Goal: Transaction & Acquisition: Purchase product/service

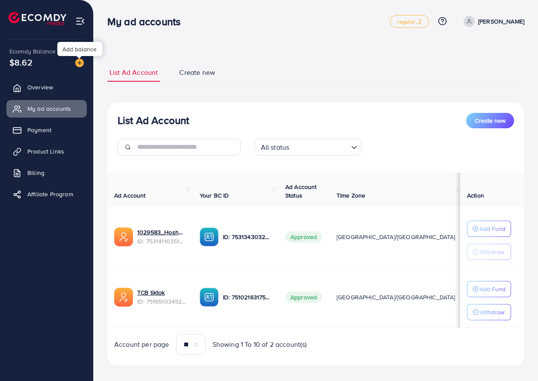
click at [81, 61] on img at bounding box center [79, 63] width 9 height 9
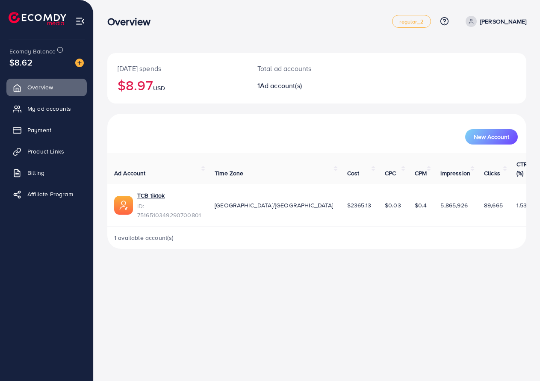
click at [80, 62] on img at bounding box center [79, 63] width 9 height 9
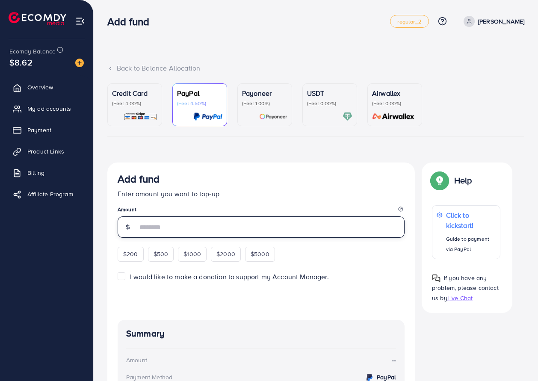
click at [196, 230] on input "number" at bounding box center [270, 226] width 267 height 21
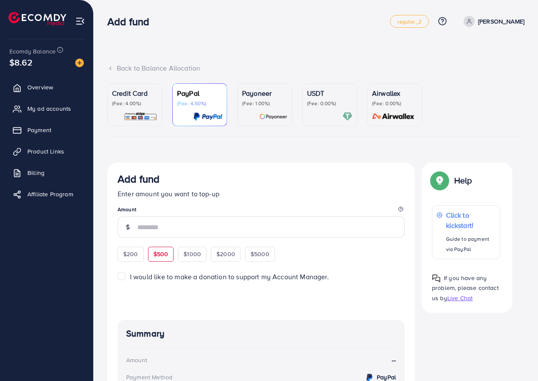
click at [171, 258] on div "$500" at bounding box center [161, 254] width 26 height 15
type input "***"
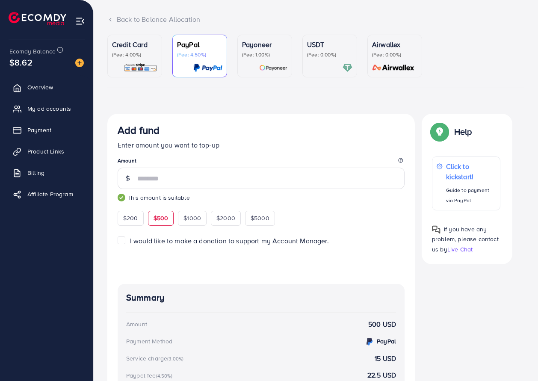
scroll to position [31, 0]
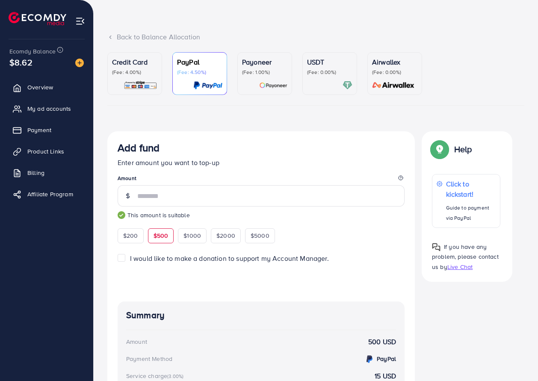
click at [319, 76] on p "(Fee: 0.00%)" at bounding box center [329, 72] width 45 height 7
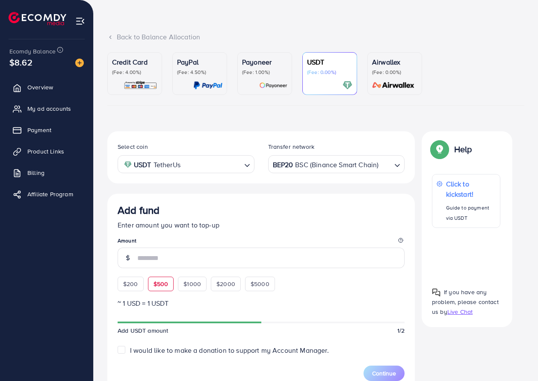
click at [158, 286] on span "$500" at bounding box center [160, 283] width 15 height 9
type input "***"
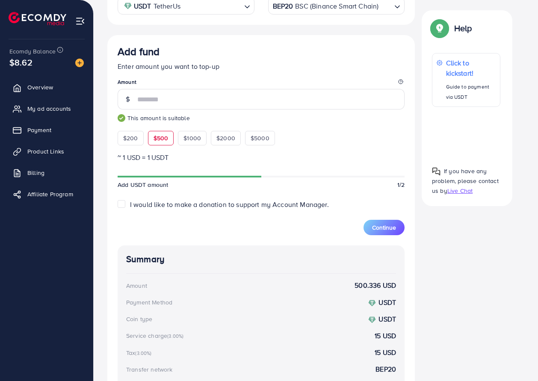
scroll to position [170, 0]
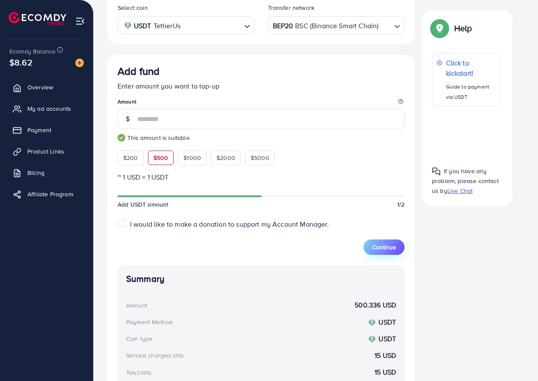
click at [383, 249] on span "Continue" at bounding box center [384, 247] width 24 height 9
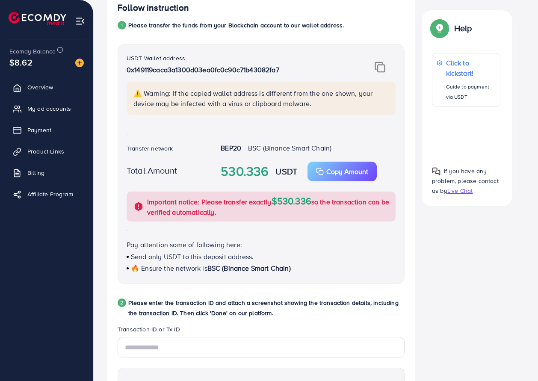
click at [379, 73] on img at bounding box center [379, 67] width 11 height 11
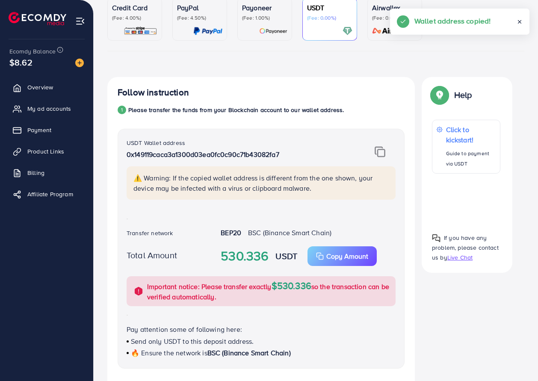
scroll to position [85, 0]
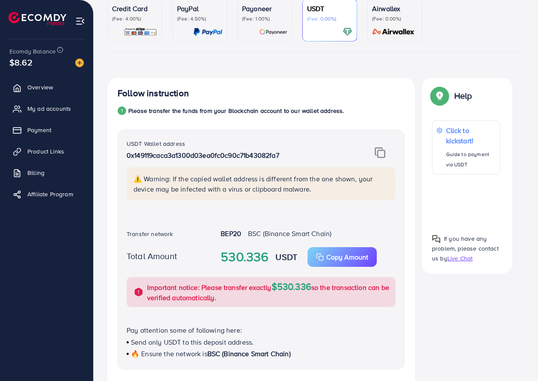
drag, startPoint x: 415, startPoint y: 78, endPoint x: 505, endPoint y: 302, distance: 241.4
click at [508, 276] on div "Credit Card (Fee: 4.00%) PayPal (Fee: 4.50%) Payoneer (Fee: 1.00%) USDT (Fee: 0…" at bounding box center [315, 378] width 417 height 759
drag, startPoint x: 501, startPoint y: 290, endPoint x: 403, endPoint y: 3, distance: 303.8
click at [405, 17] on div "Credit Card (Fee: 4.00%) PayPal (Fee: 4.50%) Payoneer (Fee: 1.00%) USDT (Fee: 0…" at bounding box center [315, 378] width 417 height 759
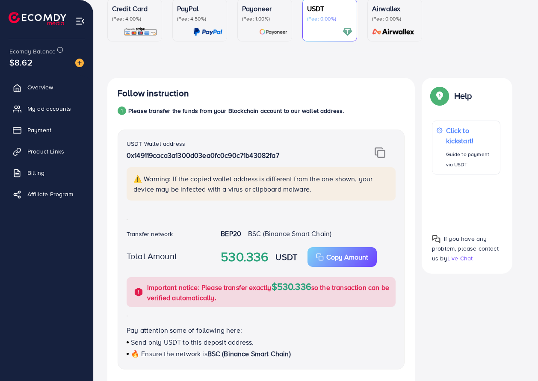
click at [416, 91] on div "Help Help Click to kickstart! Guide to payment via USDT If you have any problem…" at bounding box center [467, 175] width 104 height 195
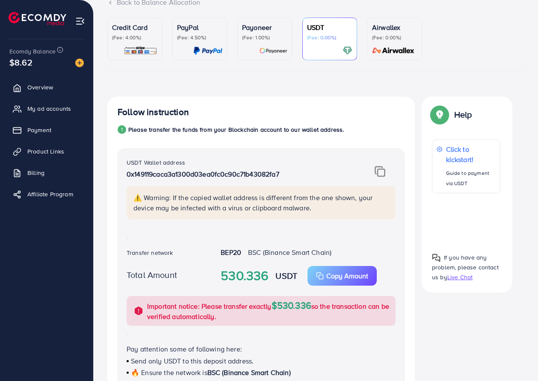
scroll to position [0, 0]
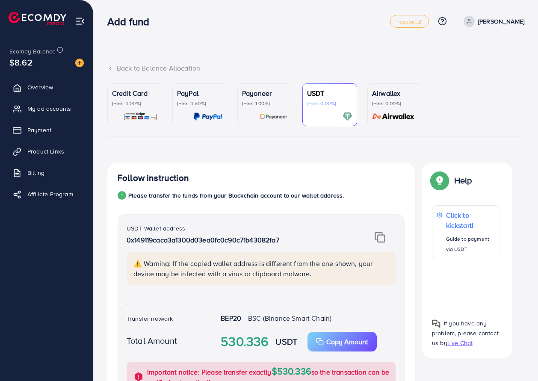
drag, startPoint x: 110, startPoint y: 49, endPoint x: 383, endPoint y: 172, distance: 299.4
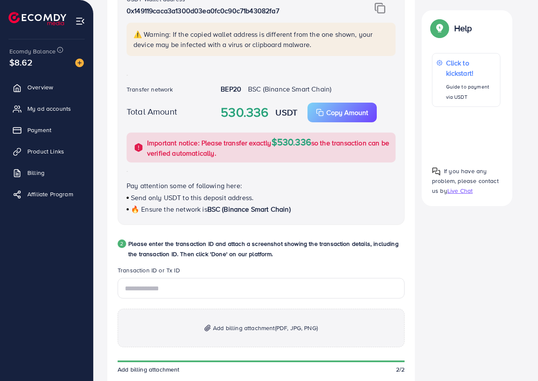
scroll to position [285, 0]
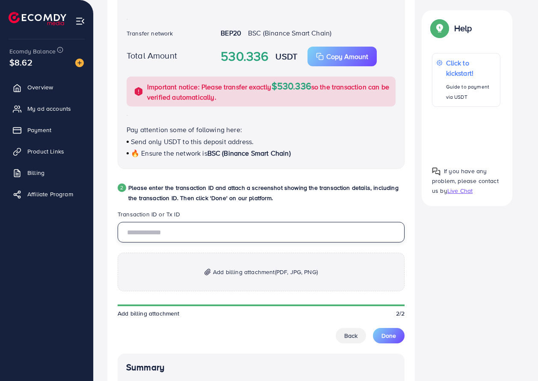
click at [221, 230] on input "text" at bounding box center [261, 232] width 287 height 21
paste input "**********"
type input "**********"
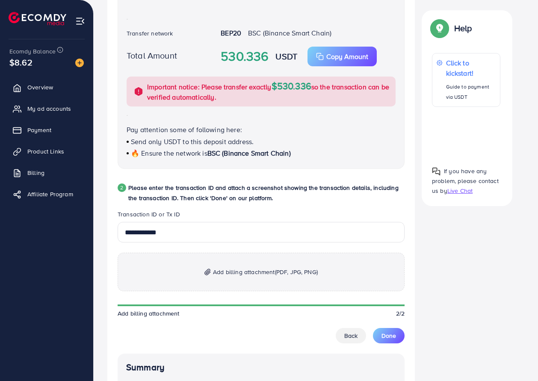
click at [281, 276] on span "(PDF, JPG, PNG)" at bounding box center [296, 272] width 43 height 9
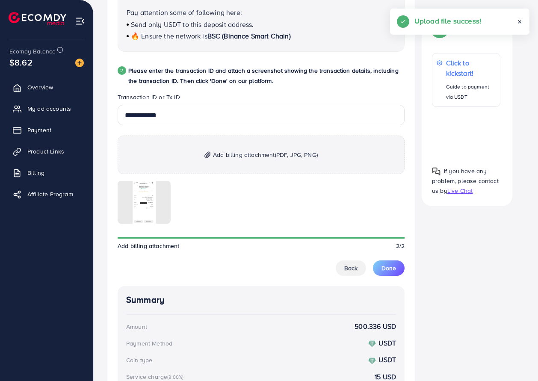
scroll to position [427, 0]
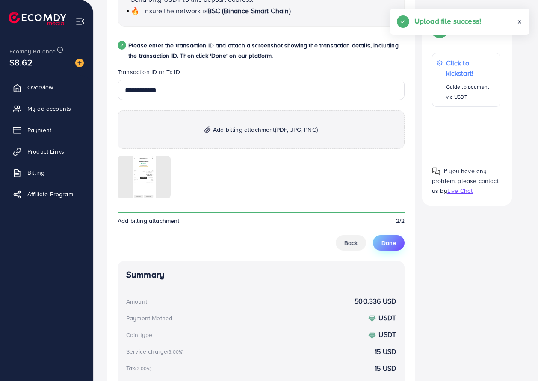
click at [392, 244] on span "Done" at bounding box center [388, 242] width 15 height 9
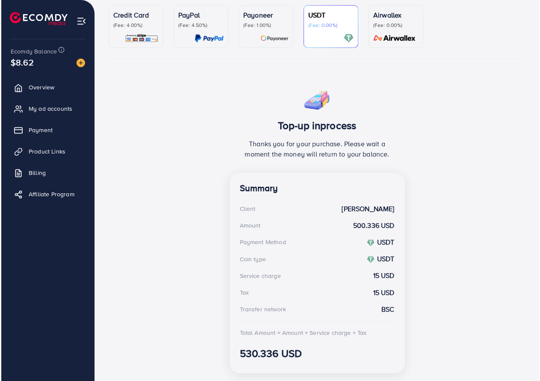
scroll to position [0, 0]
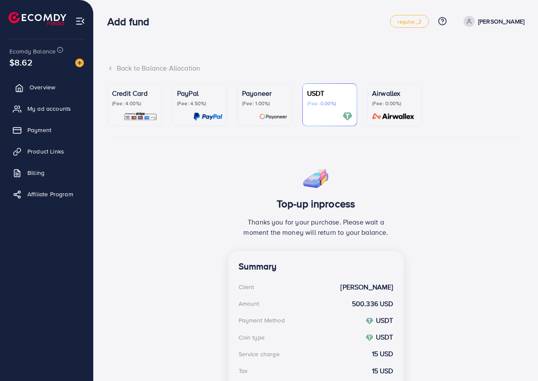
click at [40, 82] on link "Overview" at bounding box center [46, 87] width 80 height 17
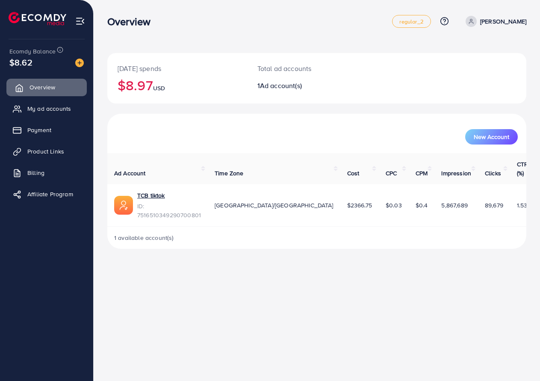
click at [32, 86] on span "Overview" at bounding box center [42, 87] width 26 height 9
click at [79, 109] on link "My ad accounts" at bounding box center [46, 108] width 80 height 17
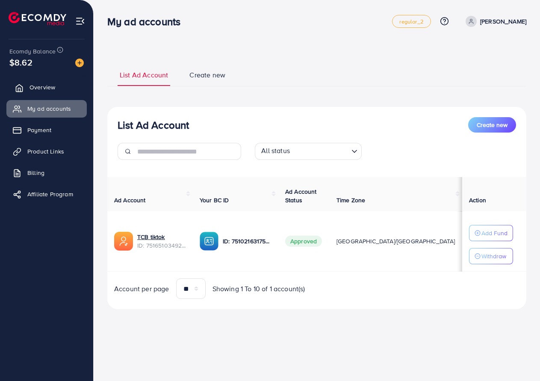
click at [50, 88] on span "Overview" at bounding box center [42, 87] width 26 height 9
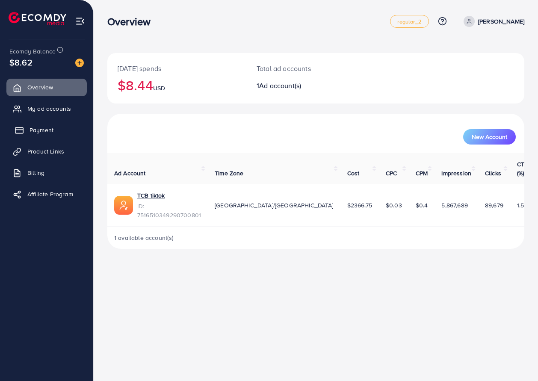
click at [40, 133] on span "Payment" at bounding box center [41, 130] width 24 height 9
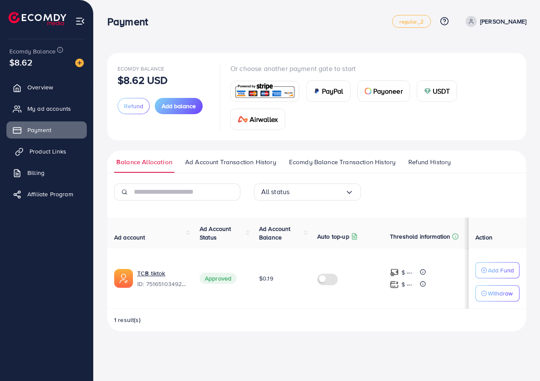
click at [63, 153] on span "Product Links" at bounding box center [47, 151] width 37 height 9
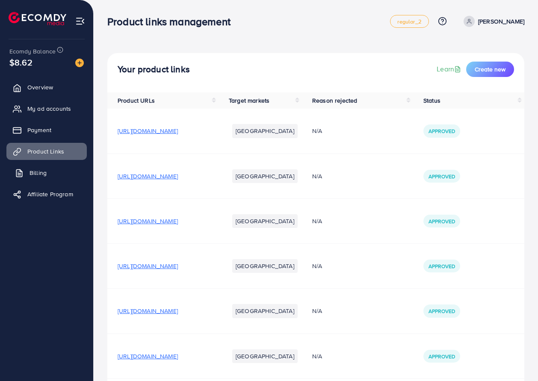
click at [55, 165] on link "Billing" at bounding box center [46, 172] width 80 height 17
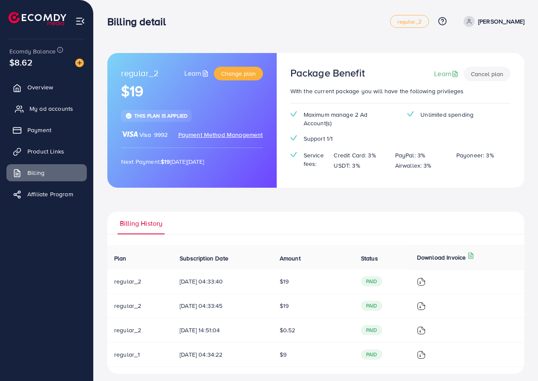
click at [53, 113] on span "My ad accounts" at bounding box center [51, 108] width 44 height 9
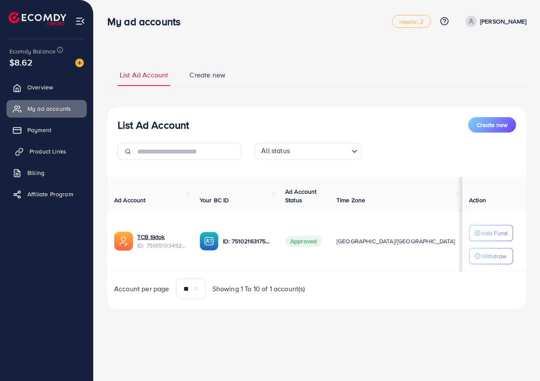
click at [53, 155] on span "Product Links" at bounding box center [47, 151] width 37 height 9
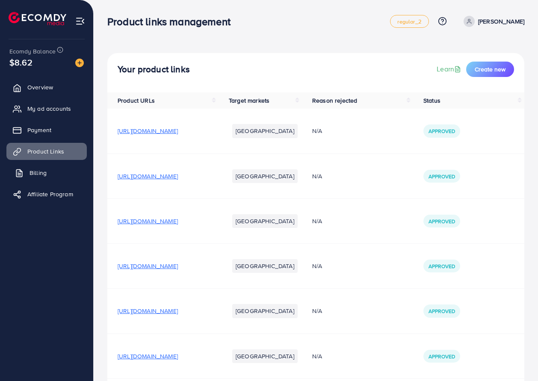
click at [50, 164] on link "Billing" at bounding box center [46, 172] width 80 height 17
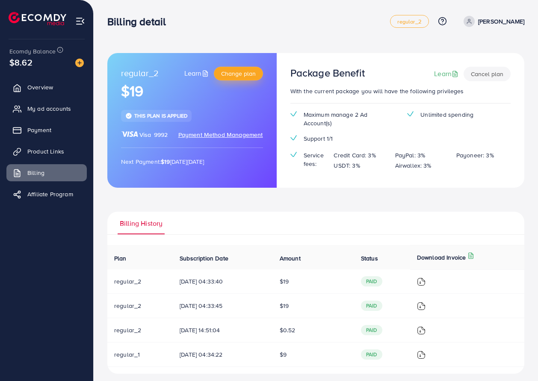
click at [240, 73] on span "Change plan" at bounding box center [238, 73] width 35 height 9
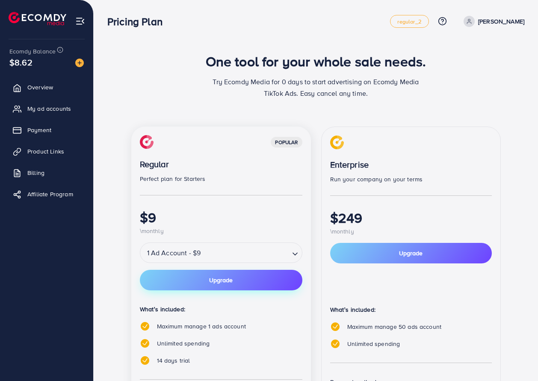
click at [210, 280] on span "Upgrade" at bounding box center [221, 280] width 24 height 6
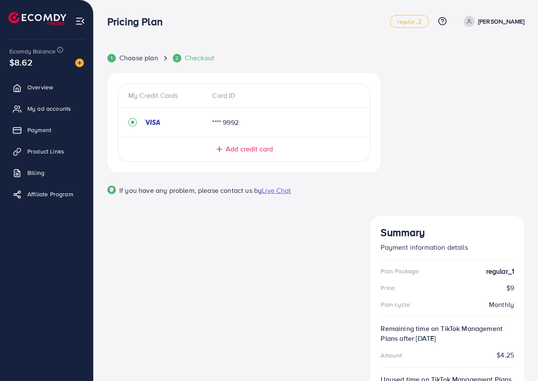
click at [452, 342] on div "Plan Package: regular_1 Price: $9 Plan cycle: Monthly Remaining time on TikTok …" at bounding box center [446, 374] width 133 height 216
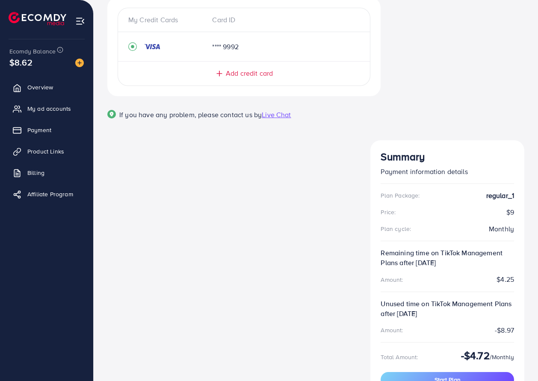
scroll to position [86, 0]
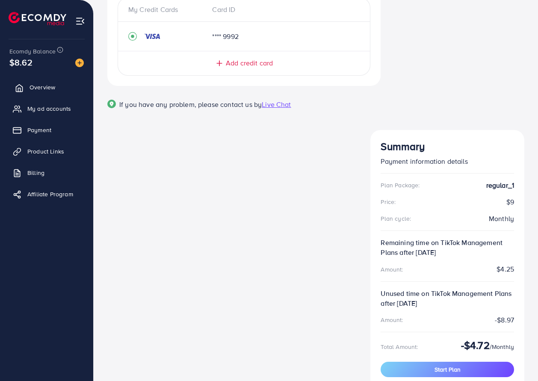
click at [26, 90] on link "Overview" at bounding box center [46, 87] width 80 height 17
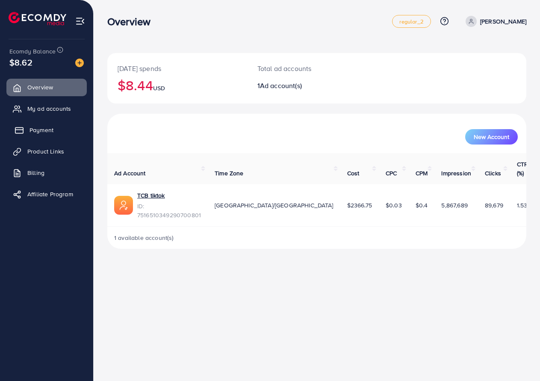
click at [34, 133] on span "Payment" at bounding box center [41, 130] width 24 height 9
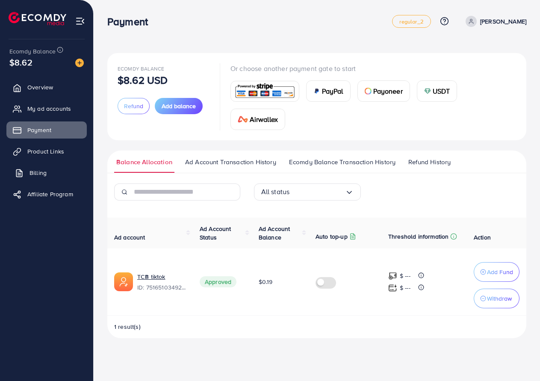
click at [46, 177] on span "Billing" at bounding box center [37, 172] width 17 height 9
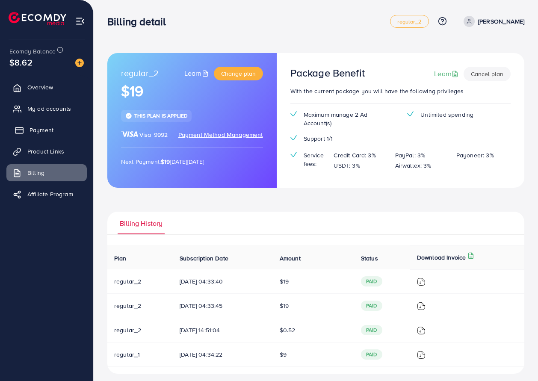
click at [34, 125] on link "Payment" at bounding box center [46, 129] width 80 height 17
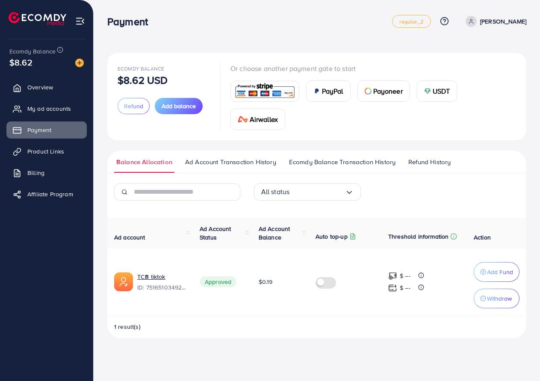
click at [245, 172] on link "Ad Account Transaction History" at bounding box center [230, 164] width 95 height 15
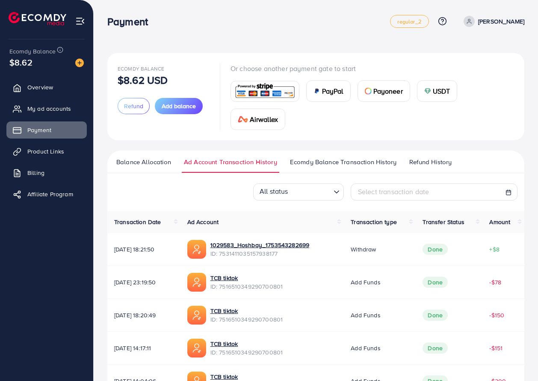
click at [338, 160] on span "Ecomdy Balance Transaction History" at bounding box center [343, 161] width 106 height 9
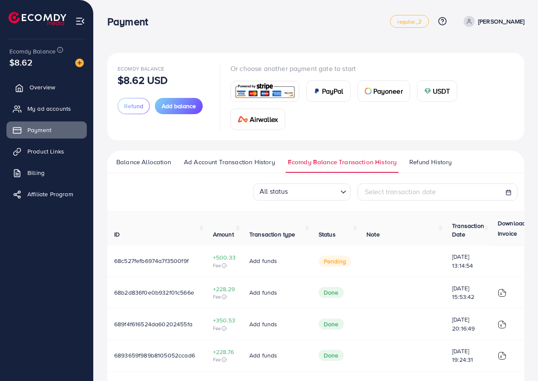
click at [62, 90] on link "Overview" at bounding box center [46, 87] width 80 height 17
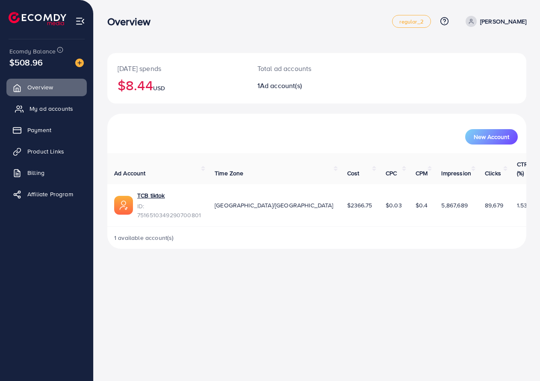
click at [53, 114] on link "My ad accounts" at bounding box center [46, 108] width 80 height 17
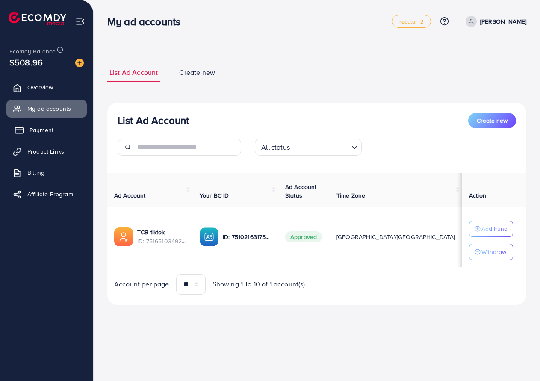
click at [50, 132] on span "Payment" at bounding box center [41, 130] width 24 height 9
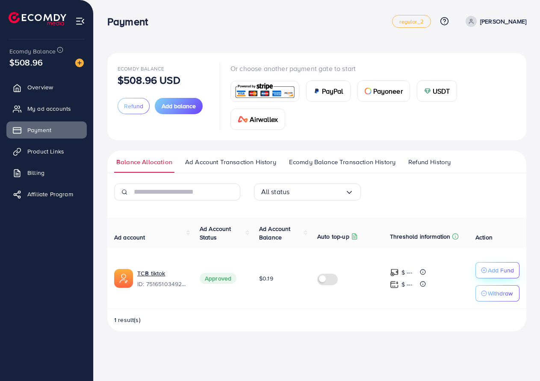
click at [504, 268] on p "Add Fund" at bounding box center [501, 270] width 26 height 10
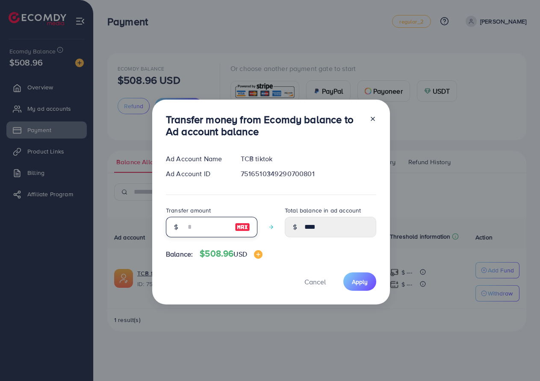
click at [213, 224] on input "number" at bounding box center [206, 227] width 43 height 21
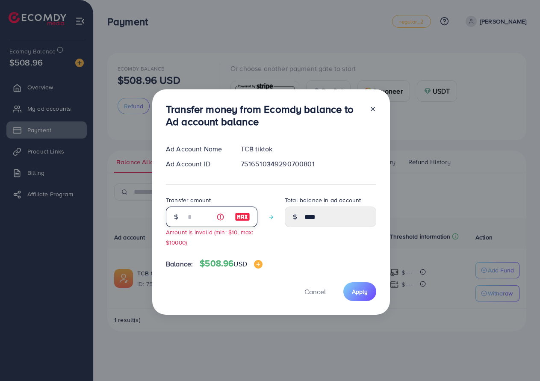
type input "*"
type input "****"
type input "**"
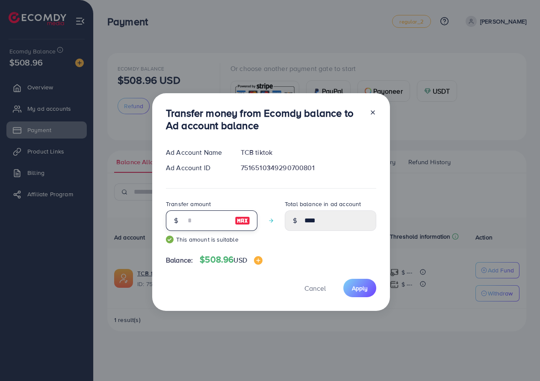
type input "*****"
type input "***"
type input "******"
type input "***"
click at [359, 289] on span "Apply" at bounding box center [360, 288] width 16 height 9
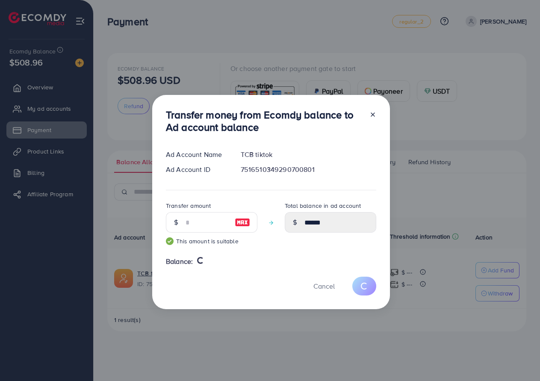
type input "****"
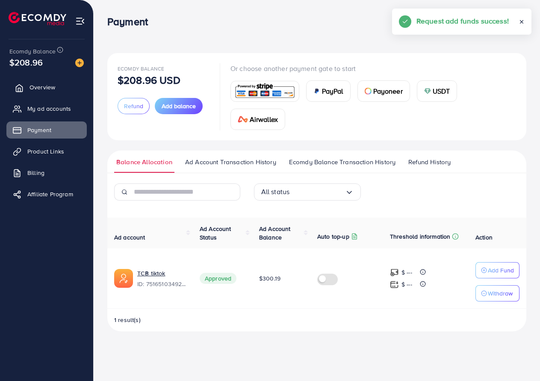
click at [54, 91] on span "Overview" at bounding box center [42, 87] width 26 height 9
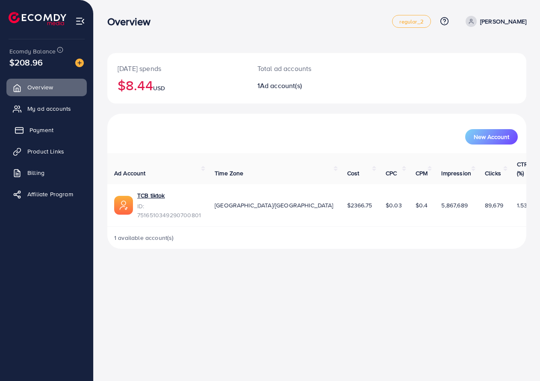
click at [48, 133] on span "Payment" at bounding box center [41, 130] width 24 height 9
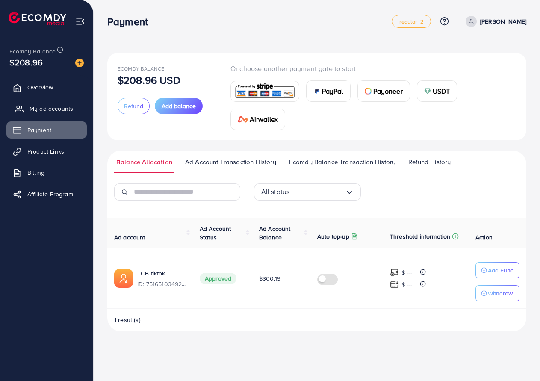
click at [54, 107] on span "My ad accounts" at bounding box center [51, 108] width 44 height 9
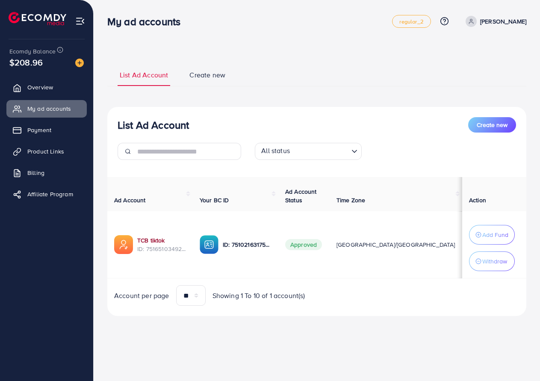
click at [144, 242] on link "TCB tiktok" at bounding box center [161, 240] width 49 height 9
